Goal: Information Seeking & Learning: Compare options

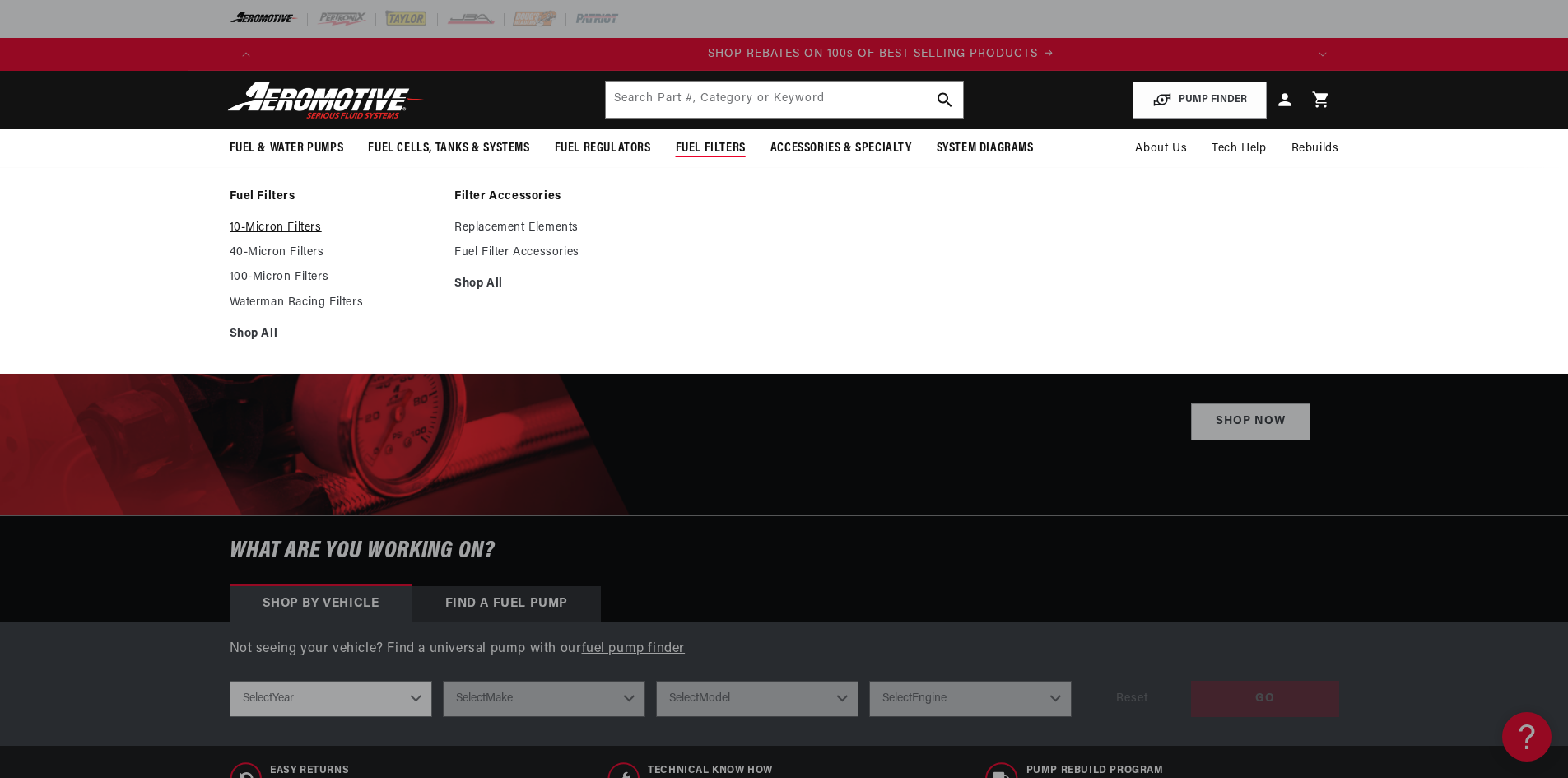
scroll to position [0, 2087]
click at [316, 224] on link "10-Micron Filters" at bounding box center [334, 227] width 209 height 15
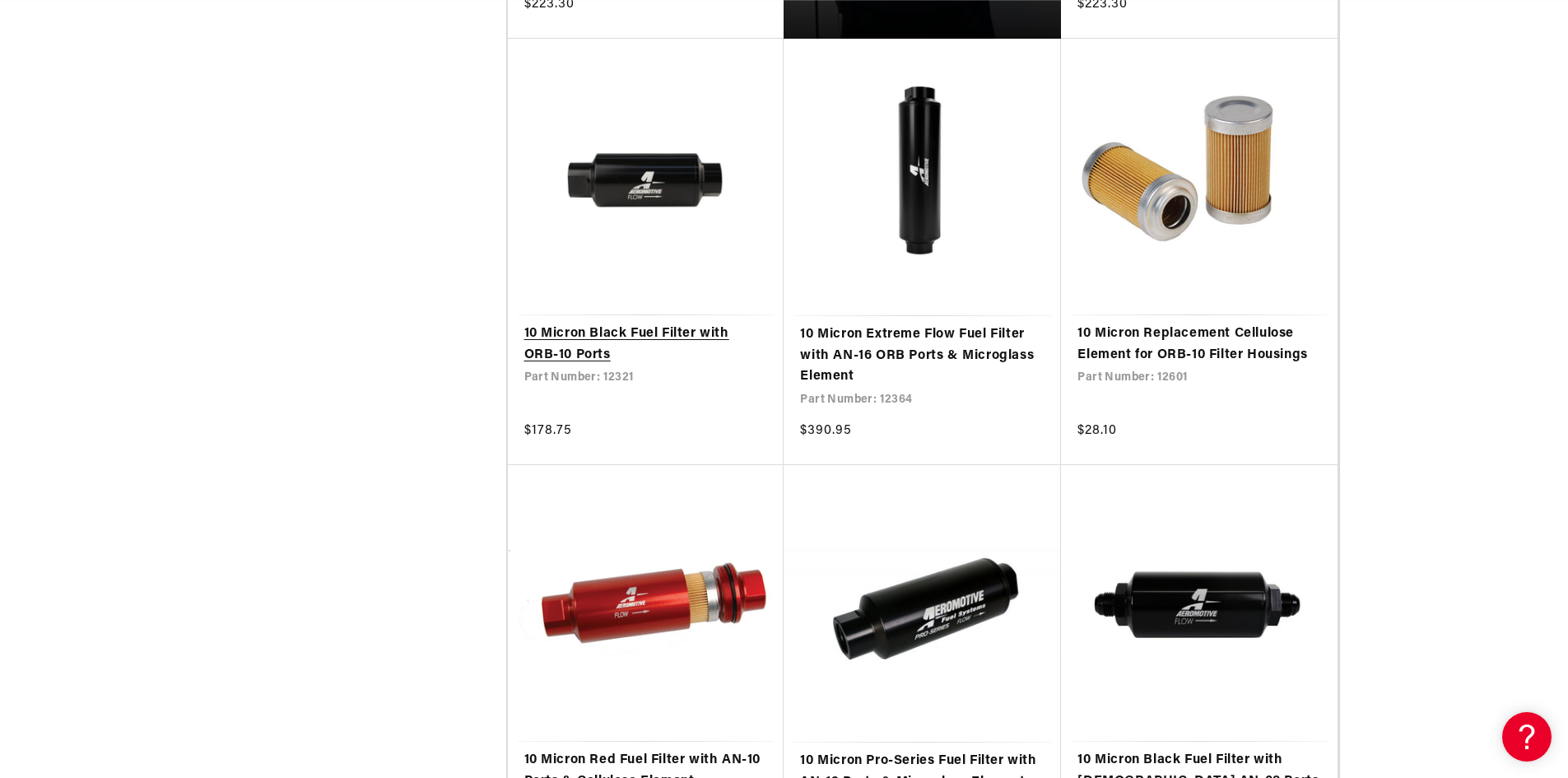
scroll to position [0, 1044]
click at [614, 324] on link "10 Micron Black Fuel Filter with ORB-10 Ports" at bounding box center [646, 345] width 244 height 42
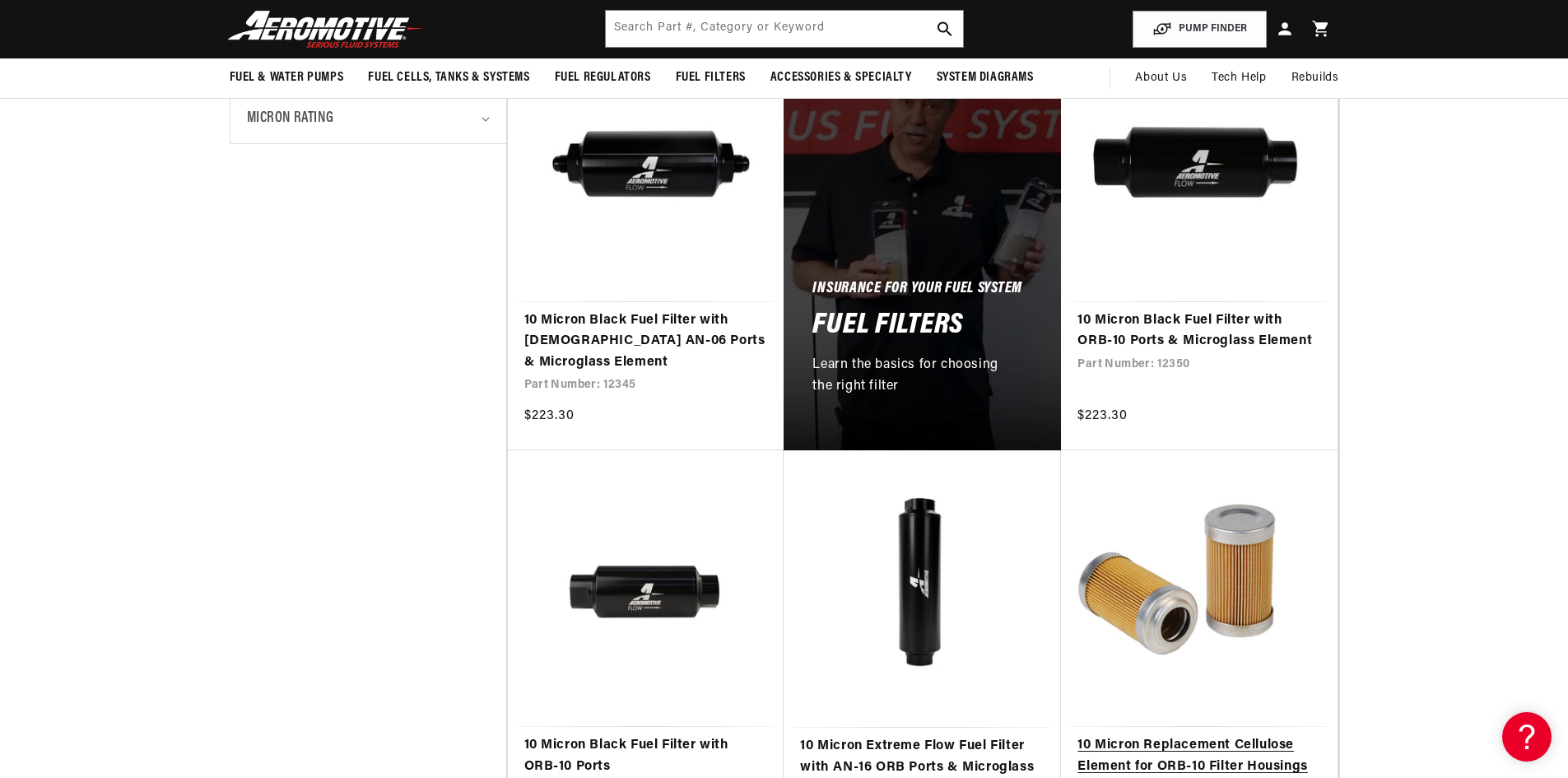
scroll to position [741, 0]
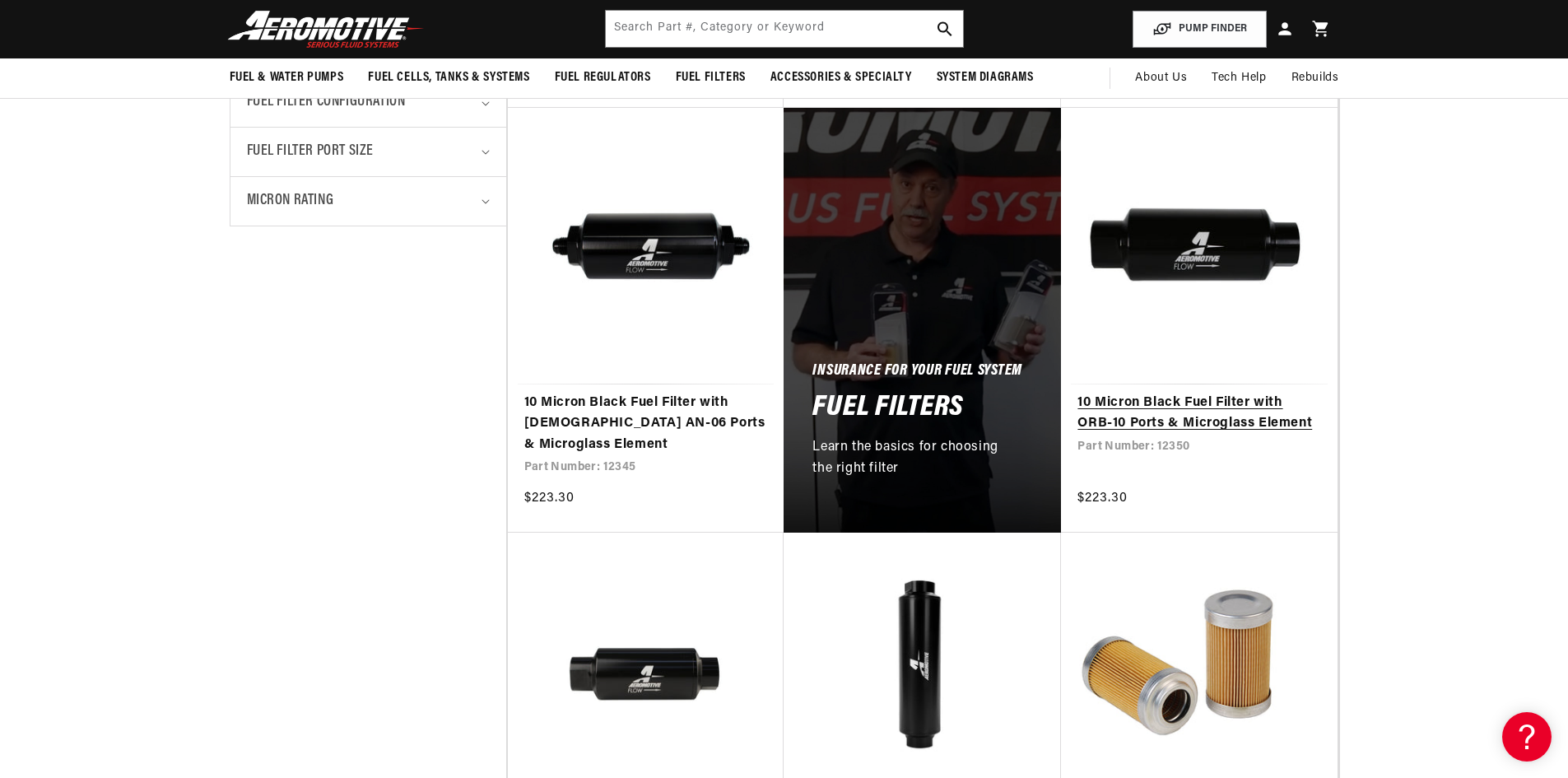
click at [1213, 393] on link "10 Micron Black Fuel Filter with ORB-10 Ports & Microglass Element" at bounding box center [1199, 414] width 244 height 42
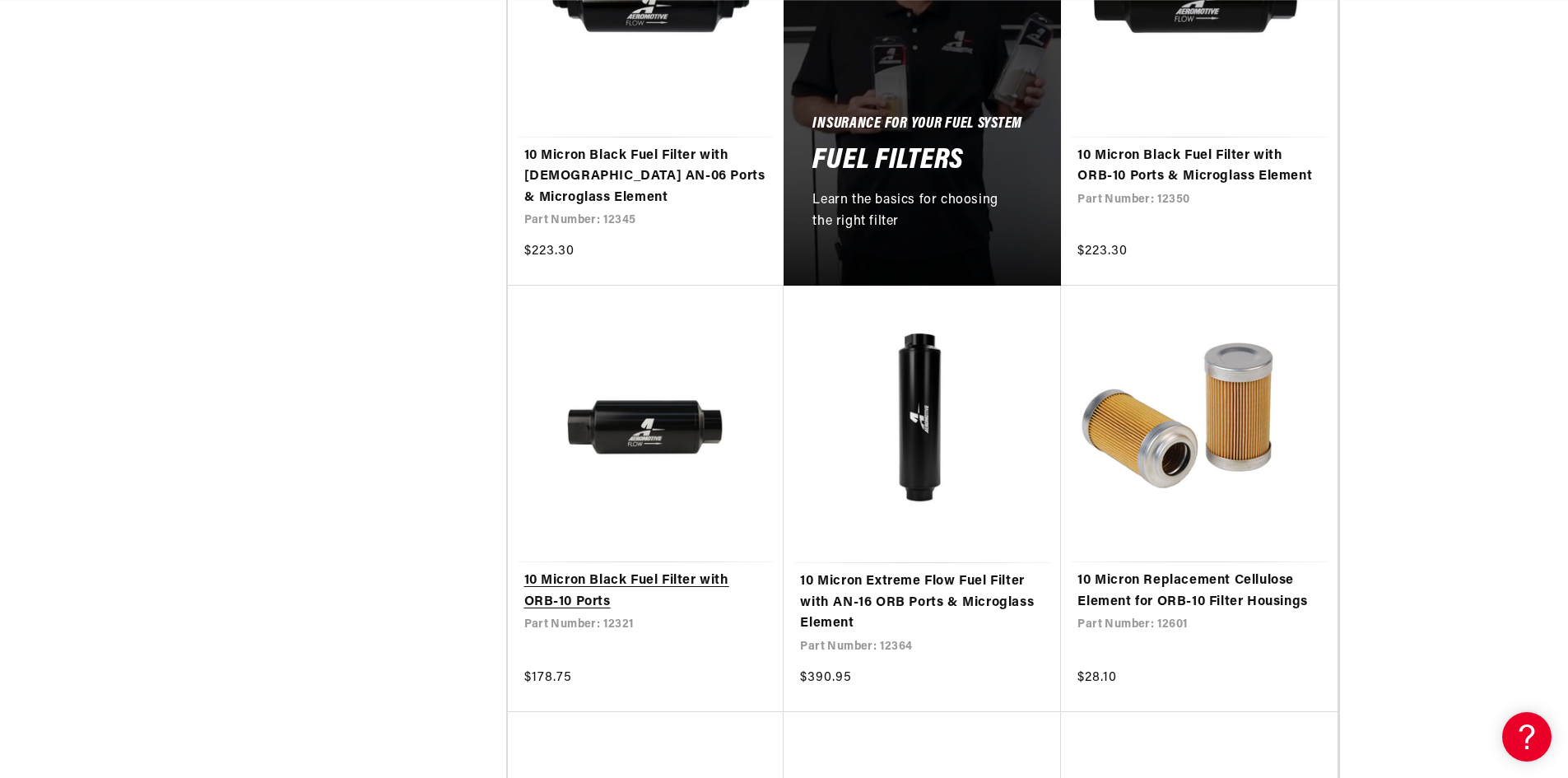
scroll to position [1070, 0]
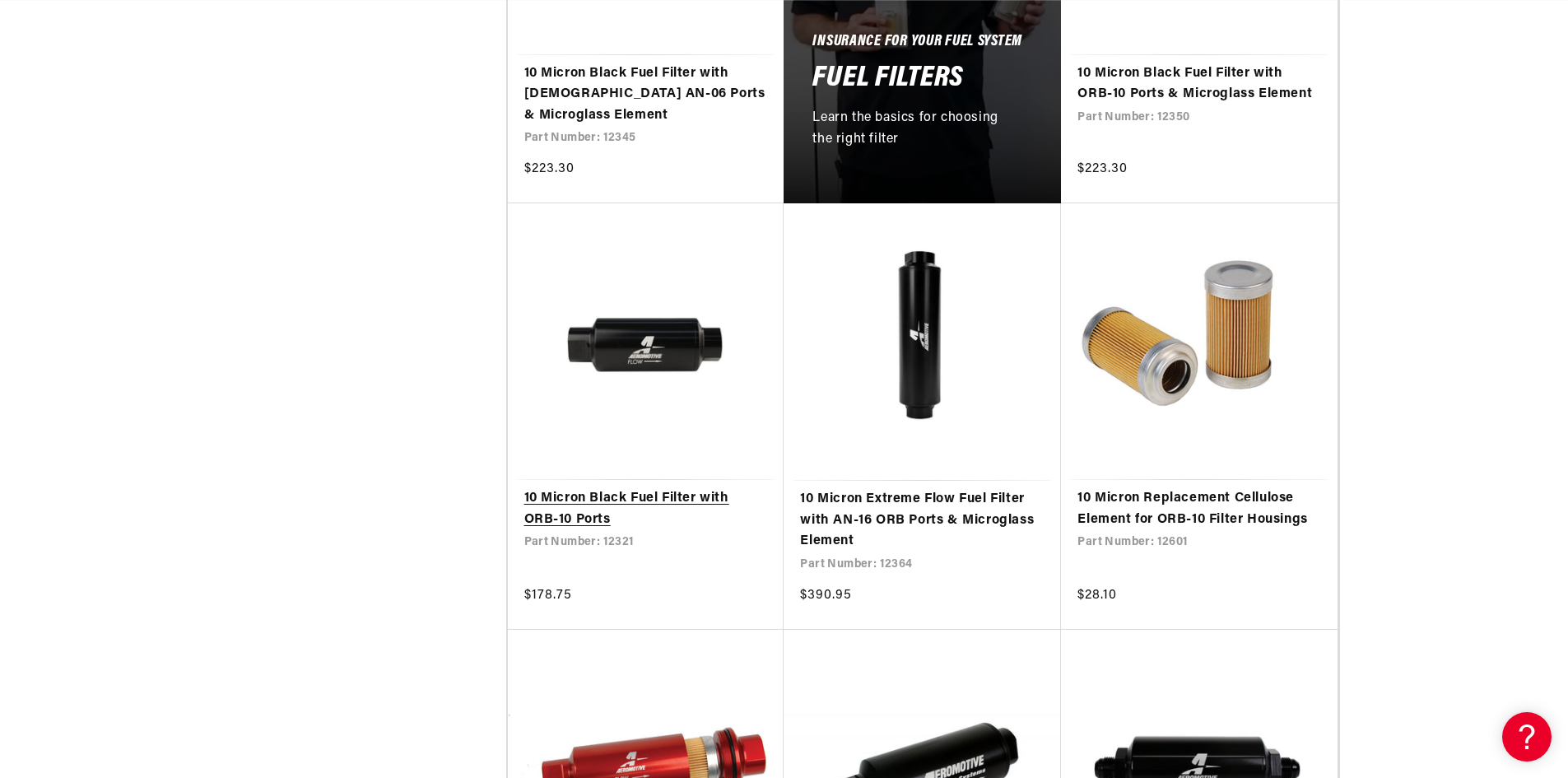
click at [614, 488] on link "10 Micron Black Fuel Filter with ORB-10 Ports" at bounding box center [646, 509] width 244 height 42
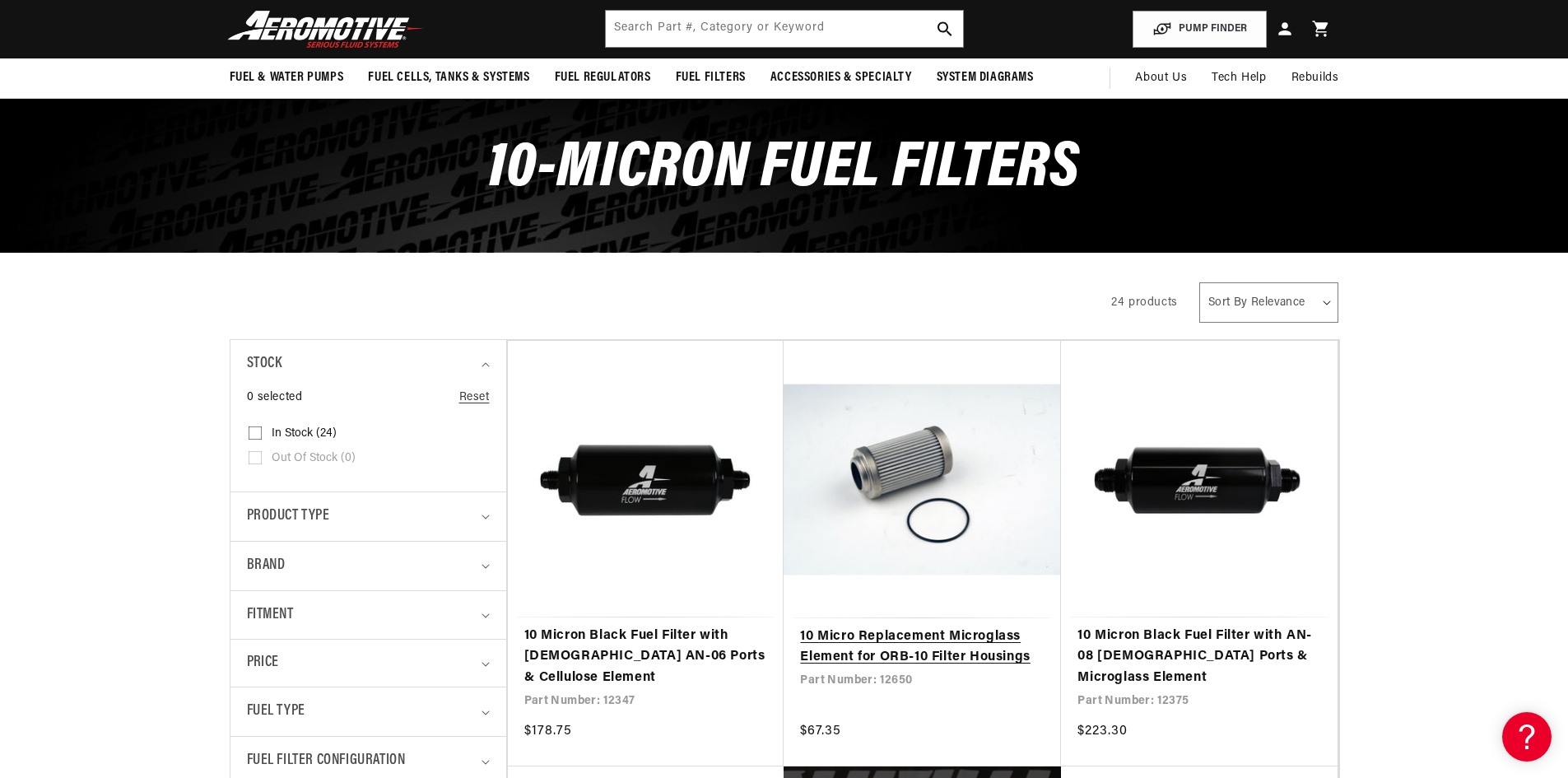
click at [966, 642] on link "10 Micro Replacement Microglass Element for ORB-10 Filter Housings" at bounding box center [922, 647] width 245 height 42
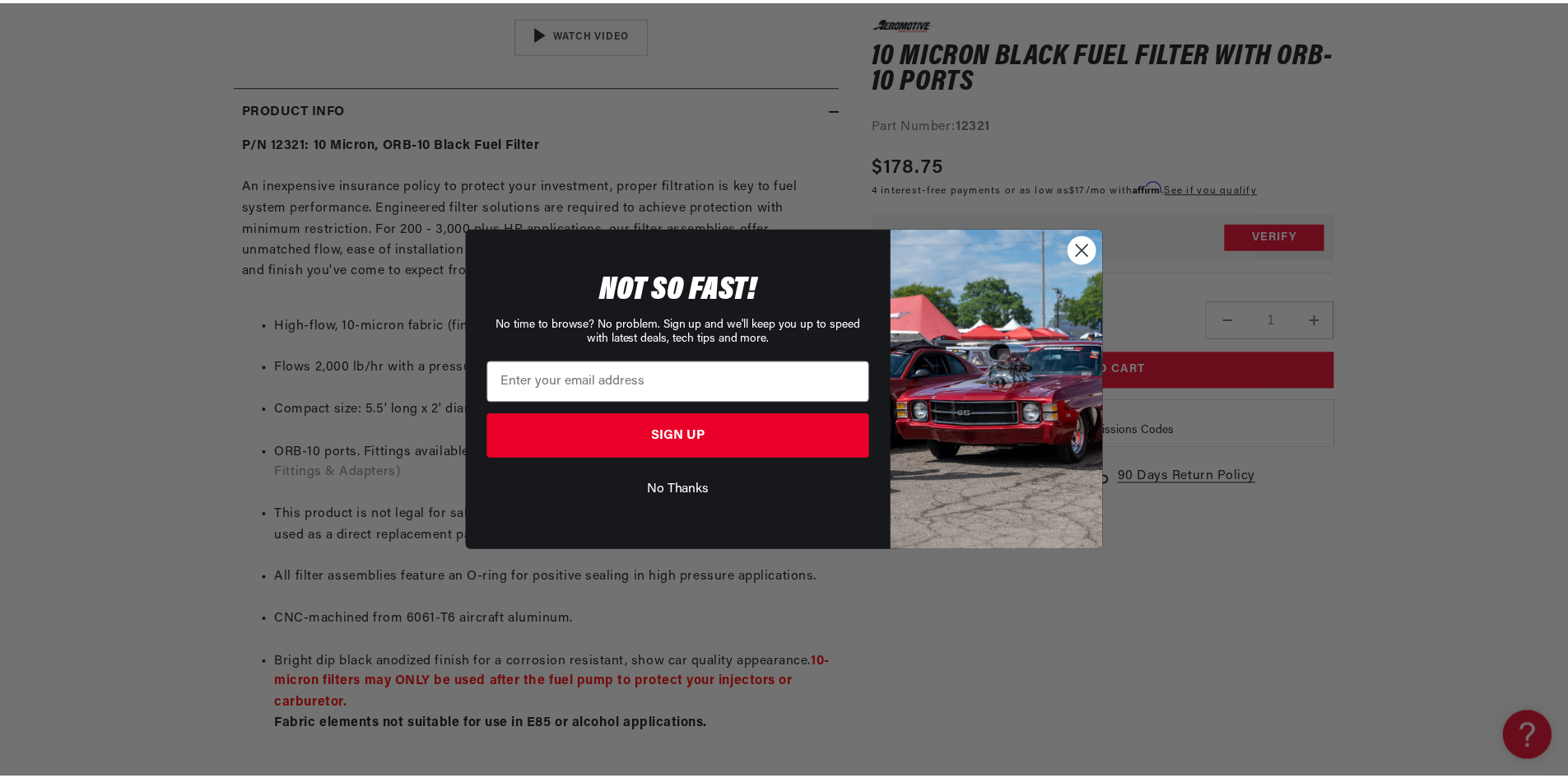
scroll to position [0, 2087]
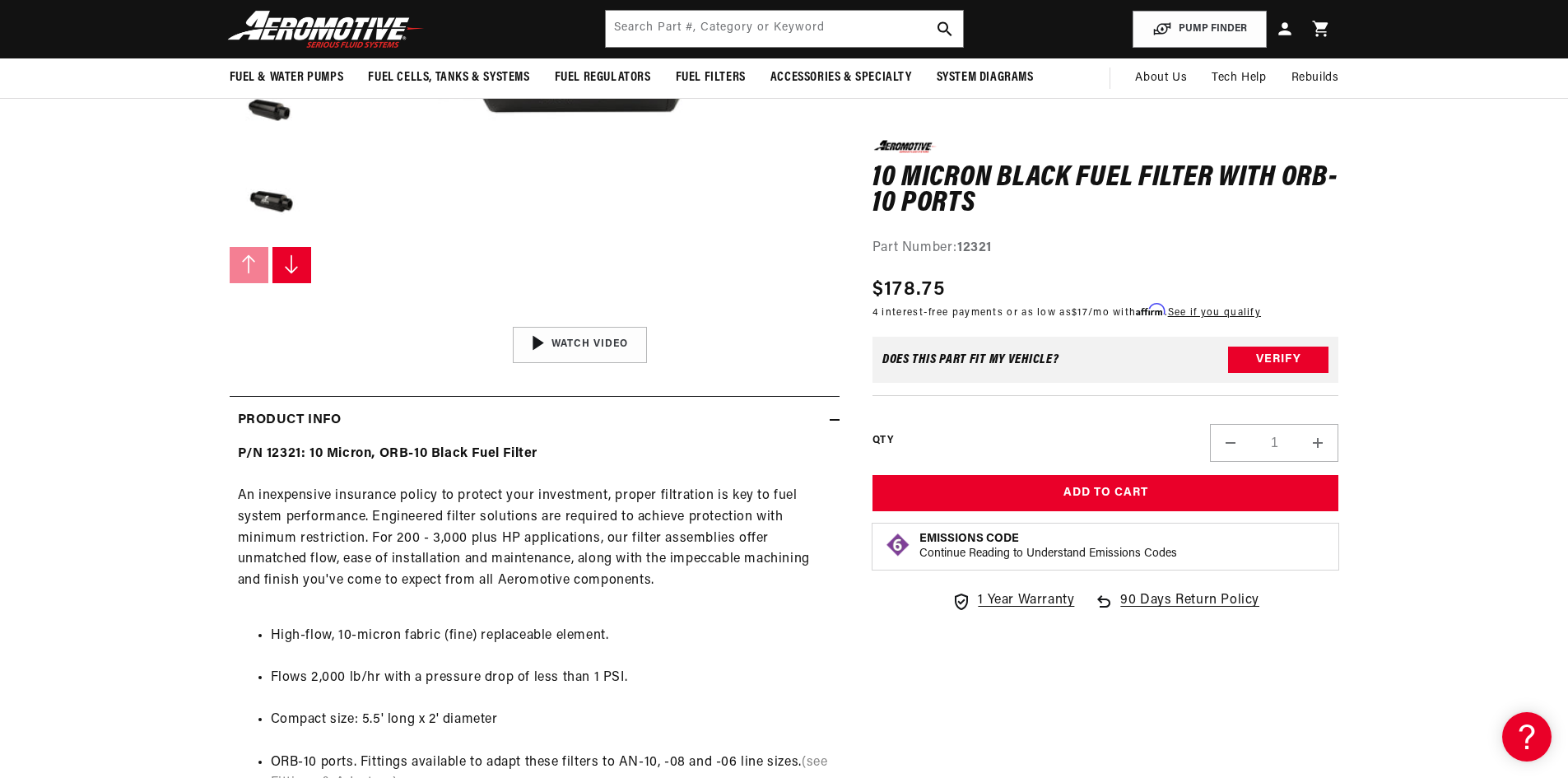
scroll to position [411, 0]
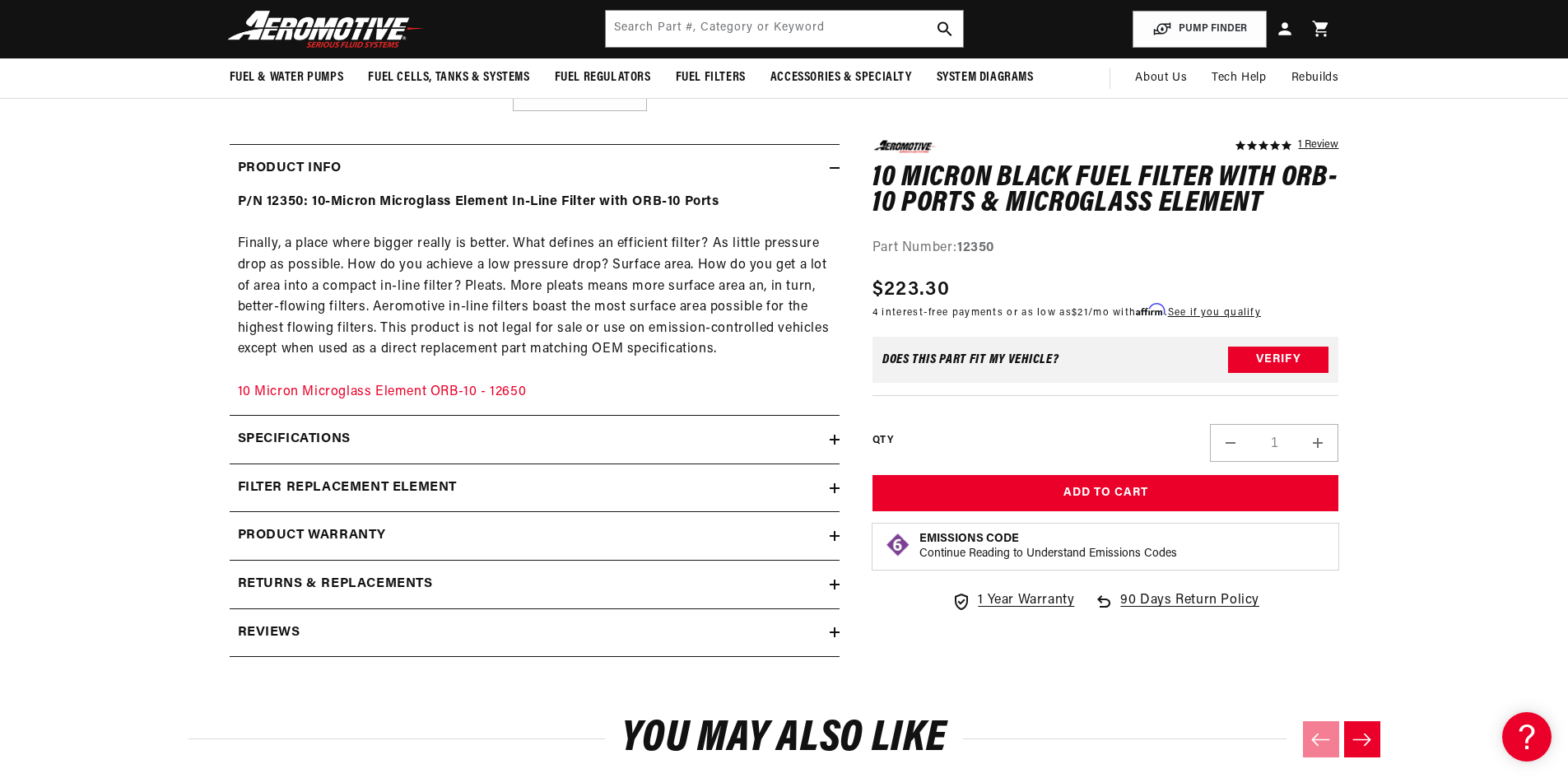
scroll to position [659, 0]
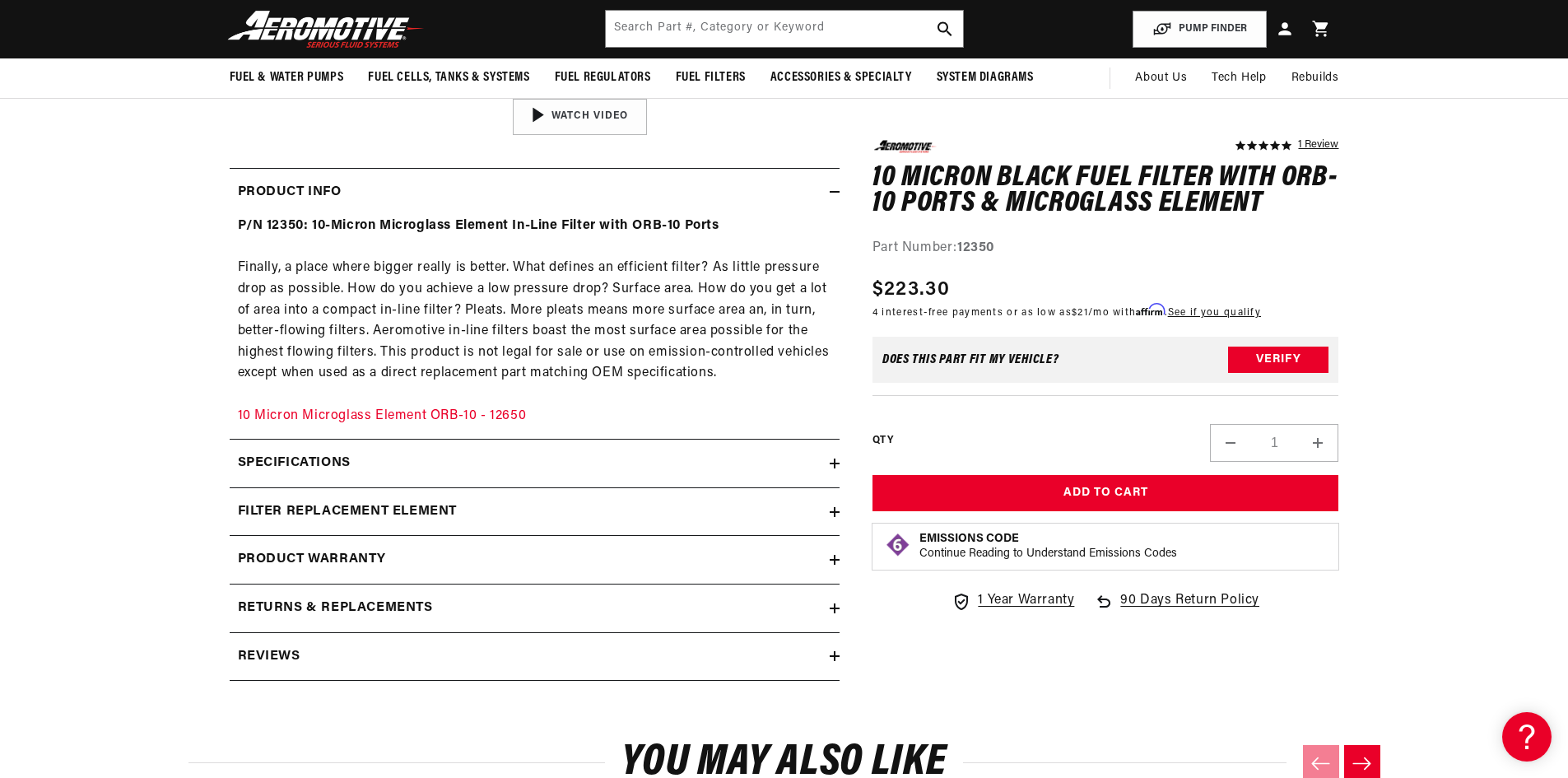
click at [827, 463] on div "Specifications" at bounding box center [530, 463] width 600 height 21
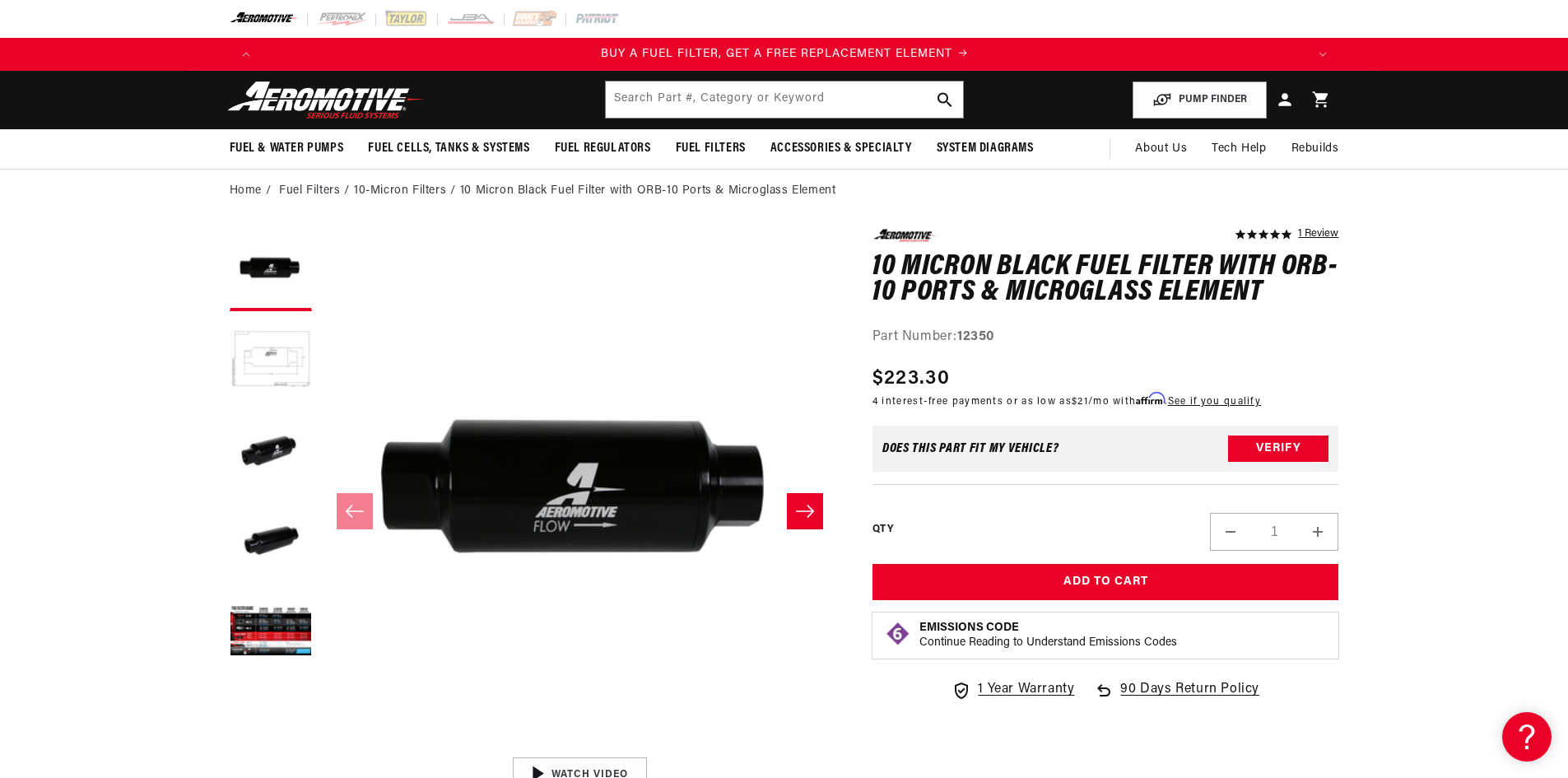
scroll to position [0, 1044]
